Goal: Check status: Check status

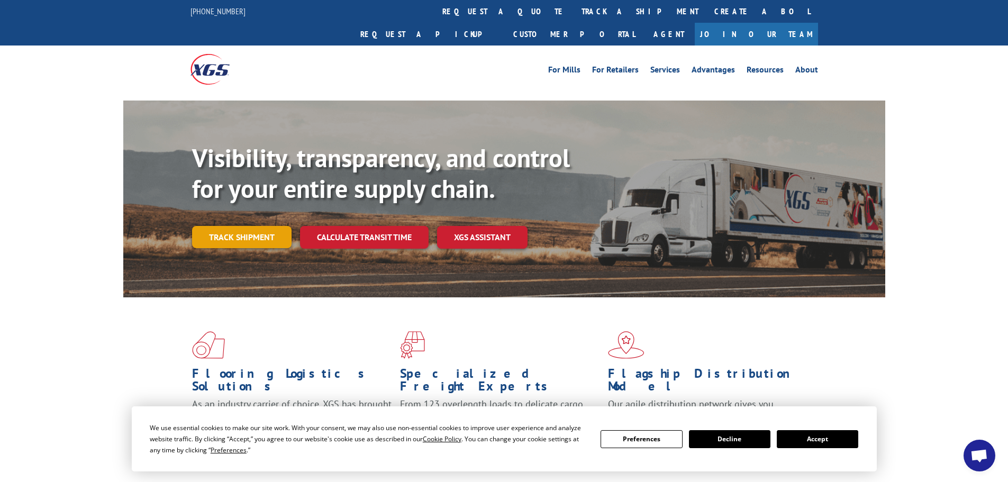
click at [246, 226] on link "Track shipment" at bounding box center [241, 237] width 99 height 22
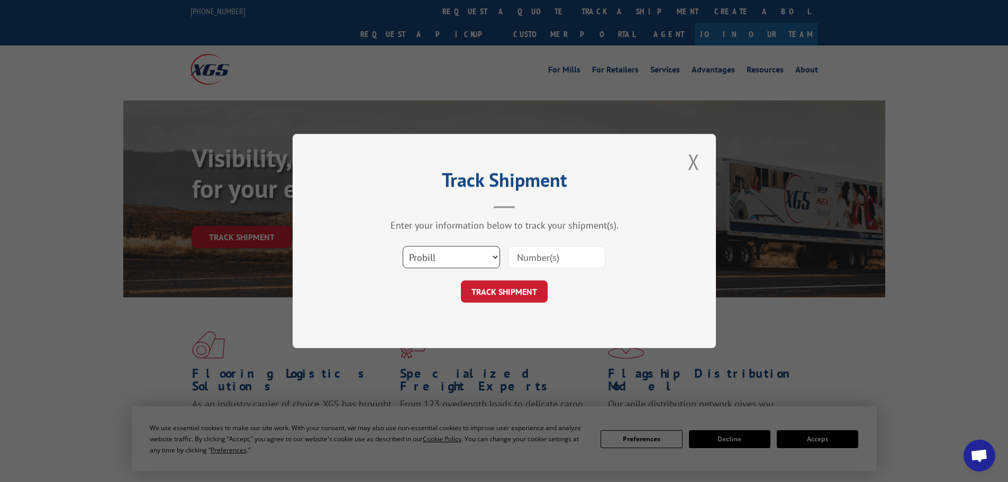
click at [428, 257] on select "Select category... Probill BOL PO" at bounding box center [451, 257] width 97 height 22
select select "po"
click at [403, 246] on select "Select category... Probill BOL PO" at bounding box center [451, 257] width 97 height 22
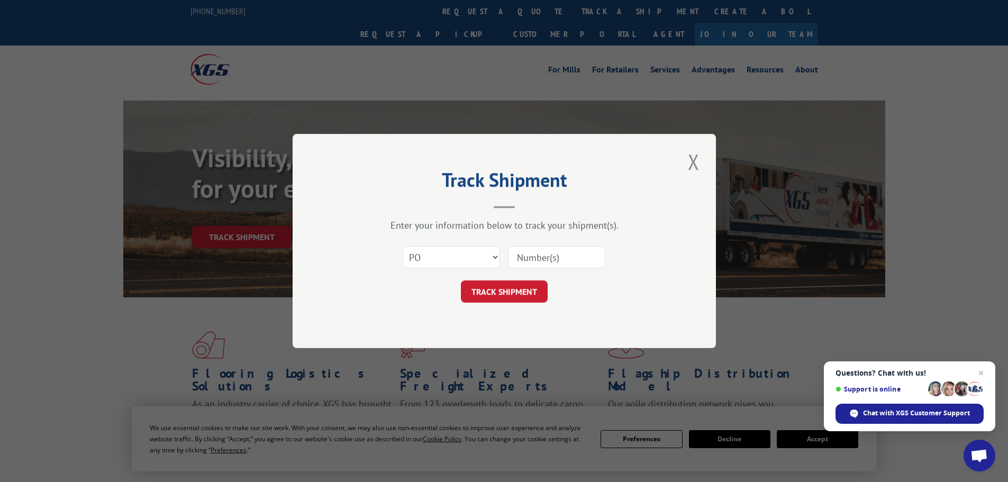
click at [519, 257] on input at bounding box center [556, 257] width 97 height 22
paste input "22532507"
type input "22532507"
click at [518, 288] on button "TRACK SHIPMENT" at bounding box center [504, 291] width 87 height 22
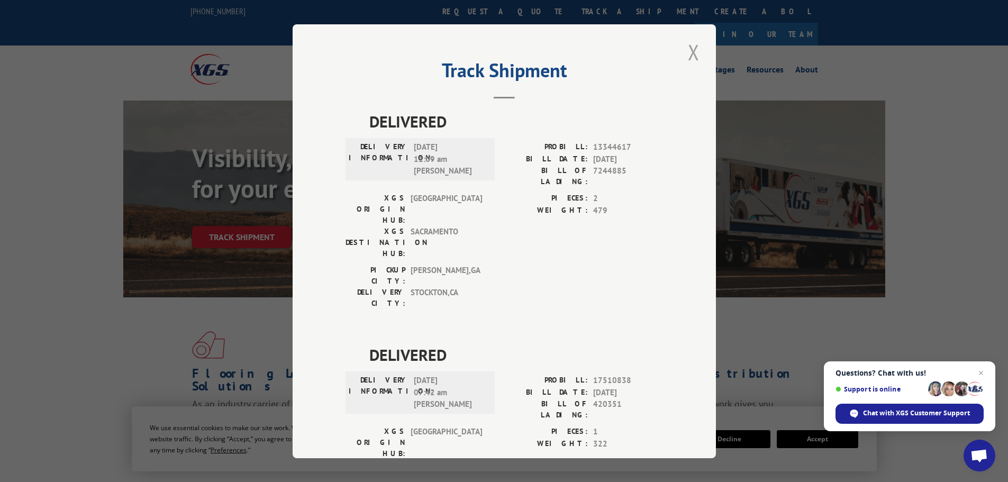
click at [685, 53] on button "Close modal" at bounding box center [694, 52] width 18 height 29
